Goal: Find specific page/section

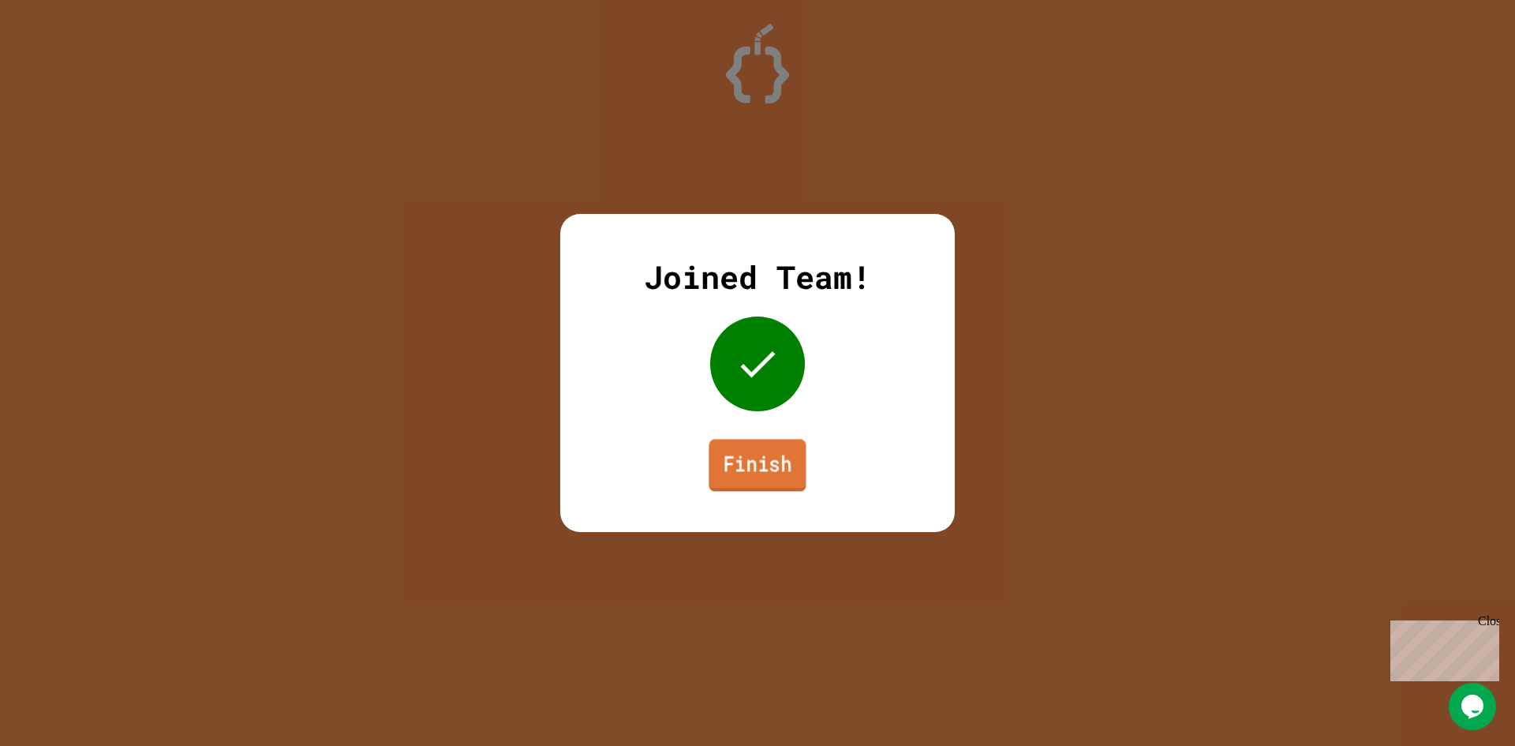
click at [743, 460] on link "Finish" at bounding box center [757, 465] width 97 height 52
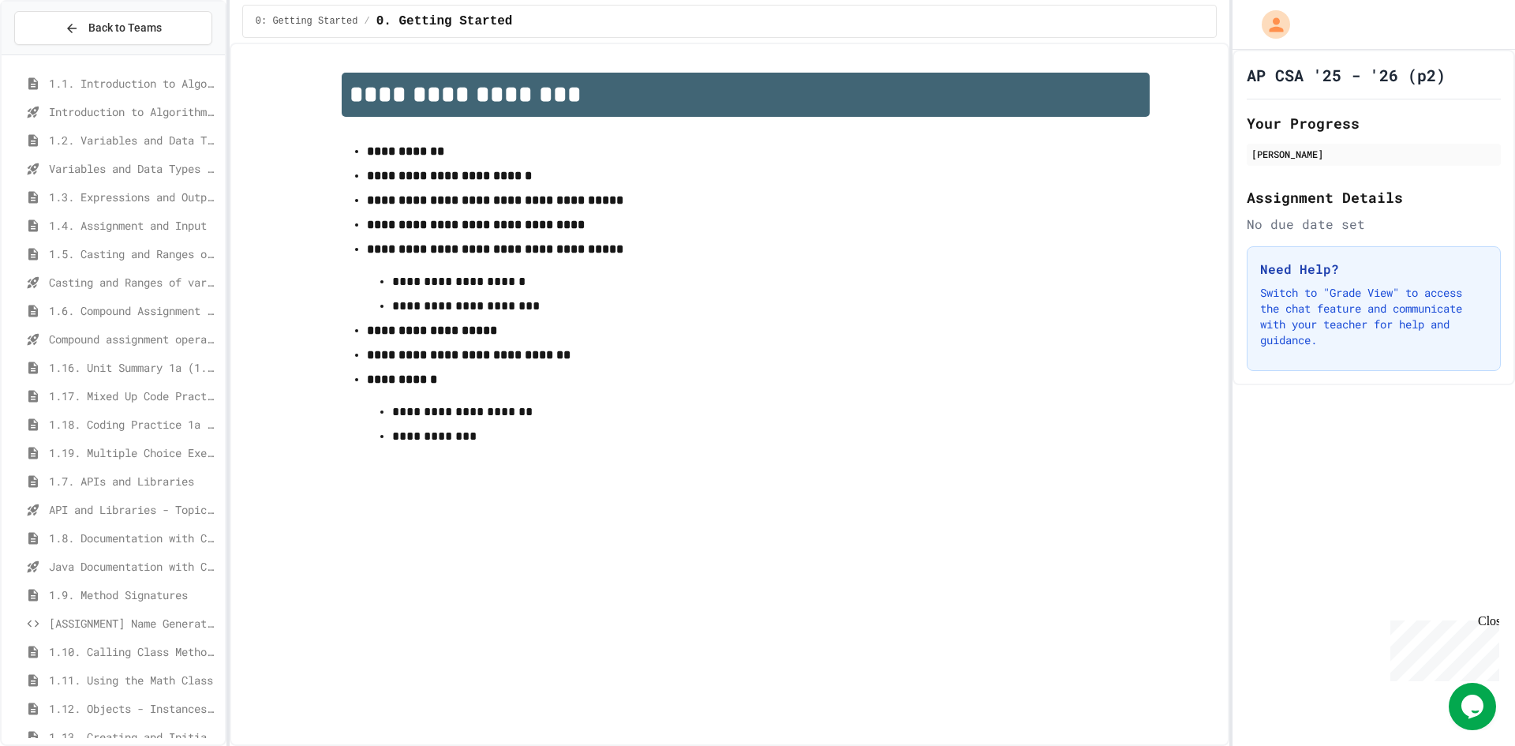
scroll to position [79, 0]
click at [107, 591] on span "[ASSIGNMENT] Name Generator Tool (LO5)" at bounding box center [134, 597] width 170 height 17
